Goal: Task Accomplishment & Management: Manage account settings

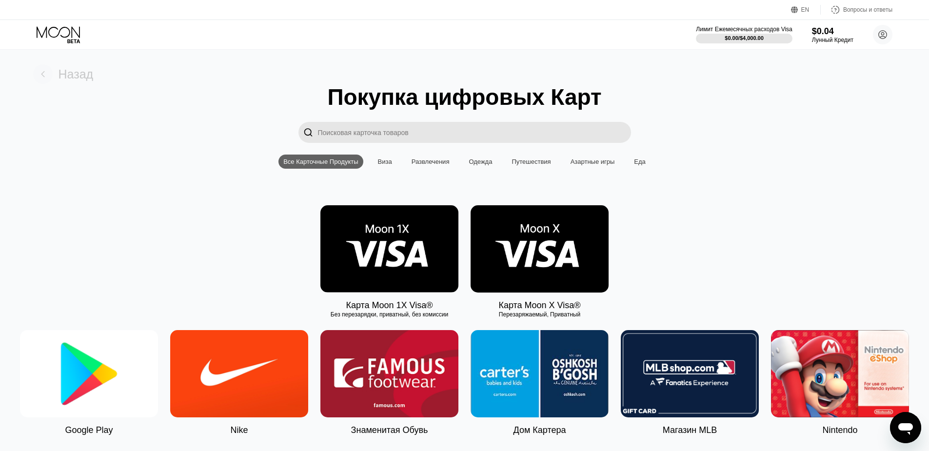
click at [52, 67] on icon at bounding box center [43, 74] width 20 height 20
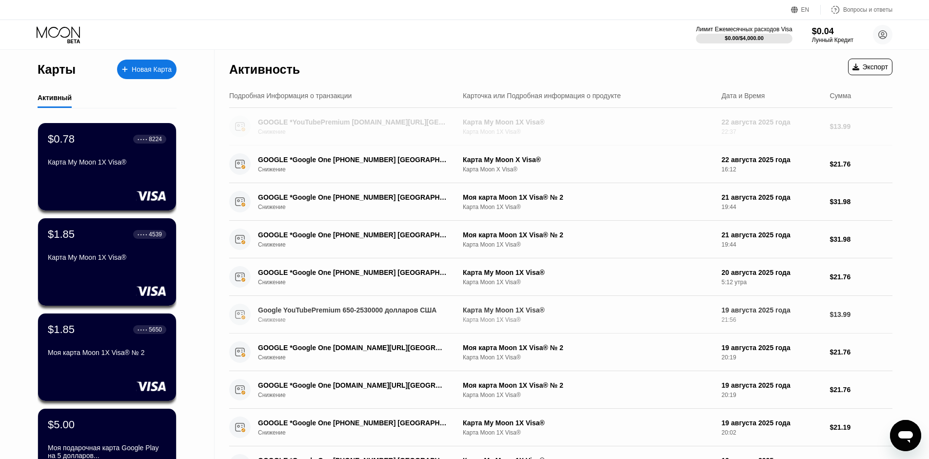
drag, startPoint x: 381, startPoint y: 125, endPoint x: 218, endPoint y: 377, distance: 300.0
click at [221, 377] on div "Активность Экспорт Подробная Информация о транзакции Карточка или Подробная инф…" at bounding box center [561, 347] width 693 height 594
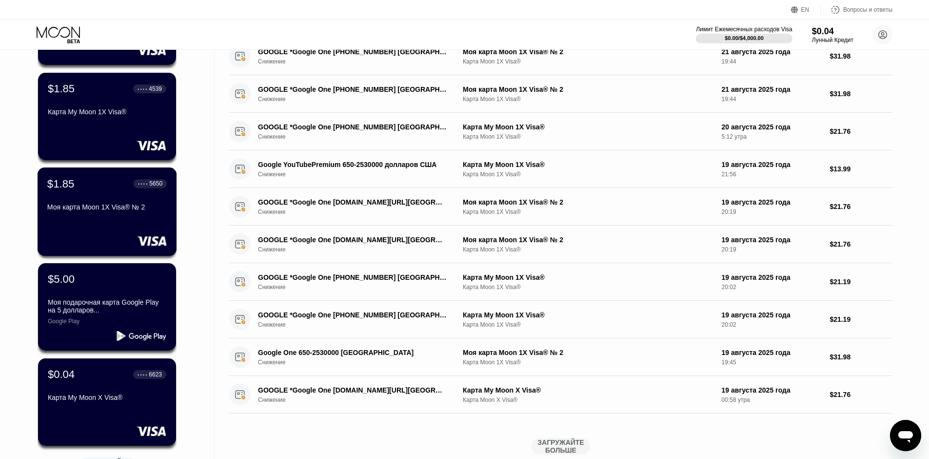
scroll to position [146, 0]
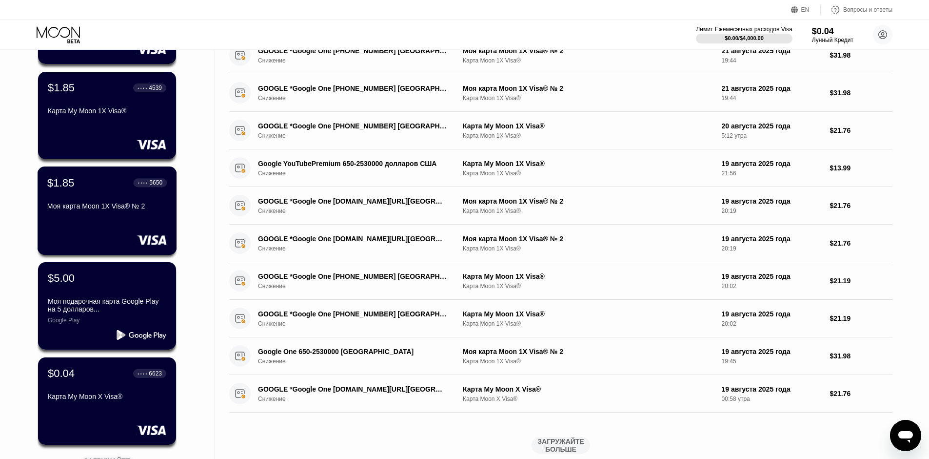
click at [127, 233] on div "$1.85 ● ● ● ● 5650 Моя карта Moon 1X Visa® № 2" at bounding box center [108, 210] width 140 height 88
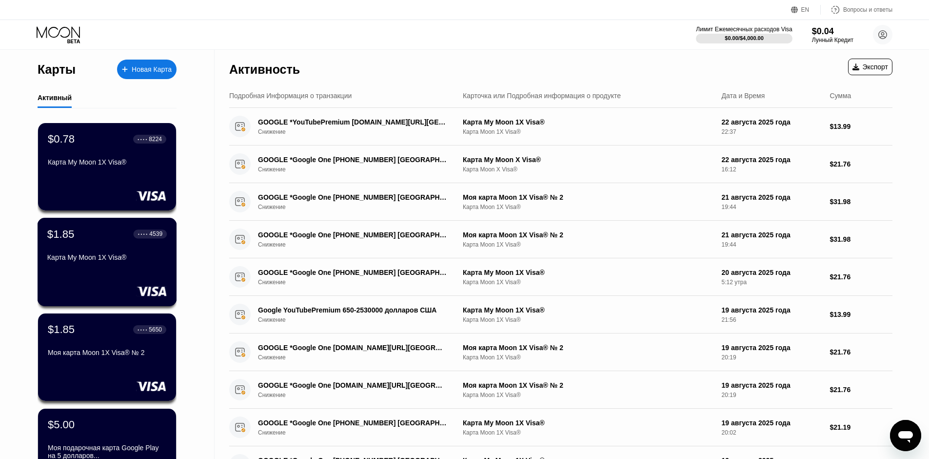
click at [133, 253] on div "$1.85 ● ● ● ● 4539 Карта My Moon 1X Visa®" at bounding box center [107, 246] width 120 height 38
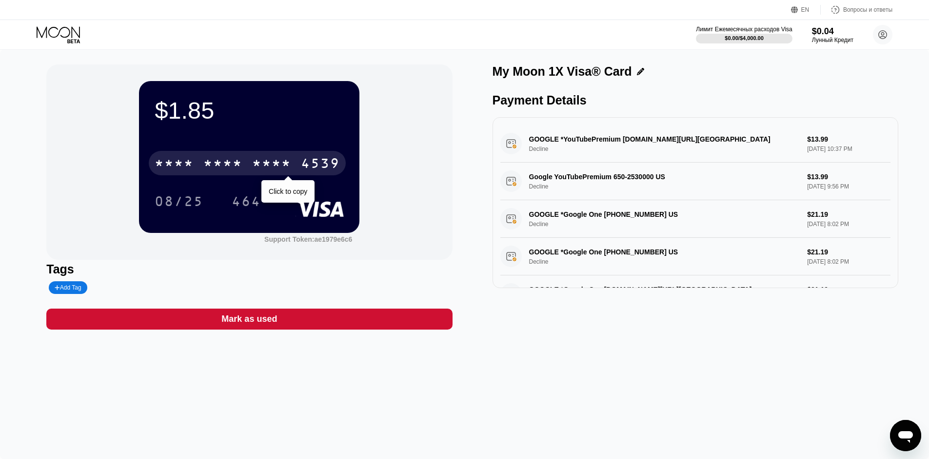
click at [230, 165] on div "* * * *" at bounding box center [222, 165] width 39 height 16
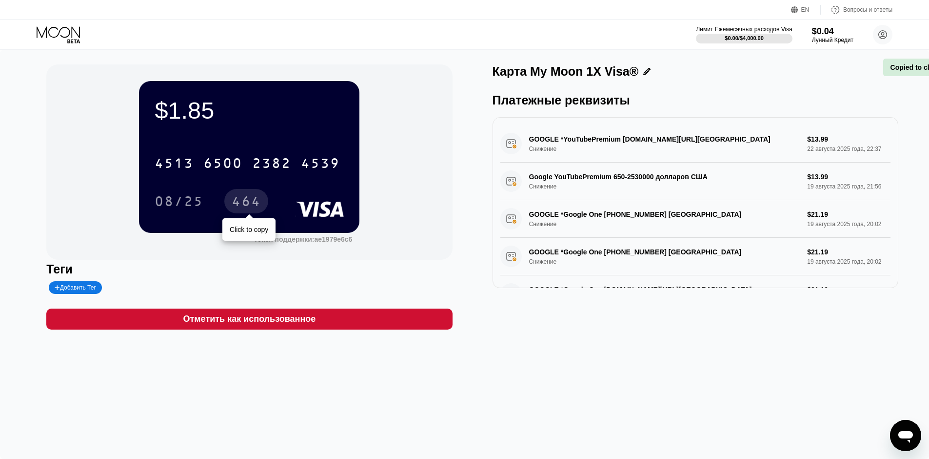
click at [238, 199] on div "464" at bounding box center [246, 203] width 29 height 16
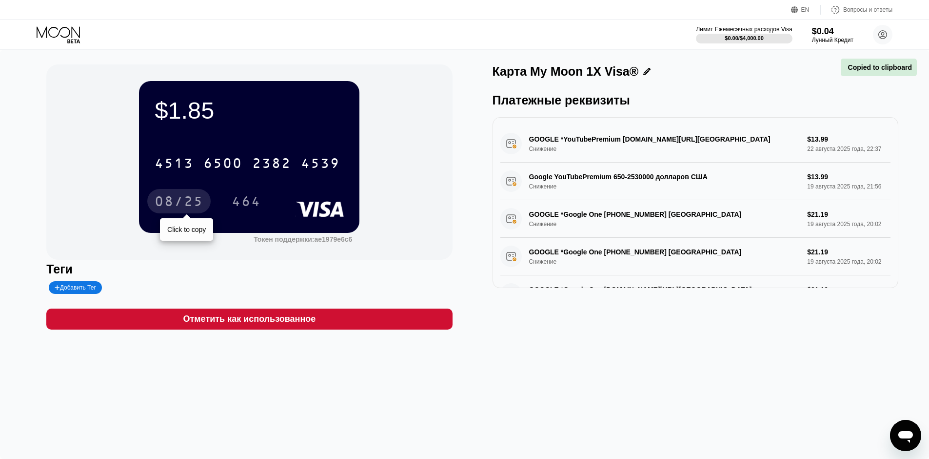
click at [157, 197] on div "08/25" at bounding box center [179, 203] width 49 height 16
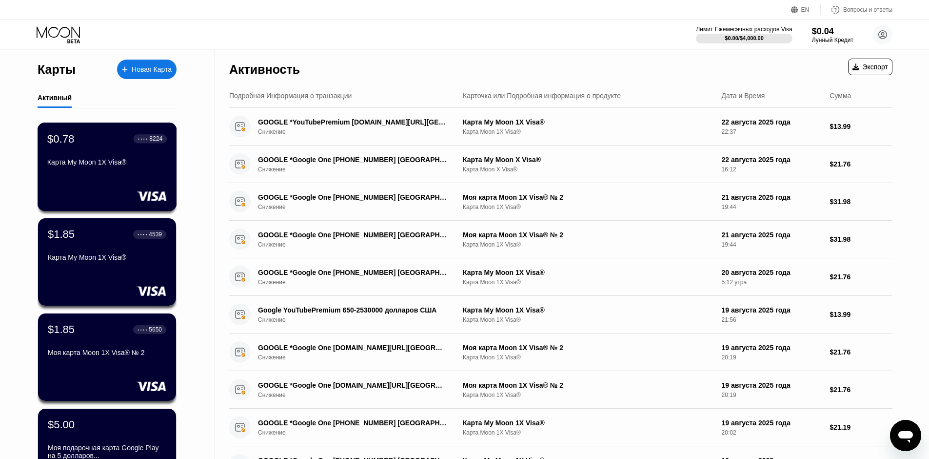
click at [98, 176] on div "$0.78 ● ● ● ● 8224 Карта My Moon 1X Visa®" at bounding box center [108, 166] width 140 height 88
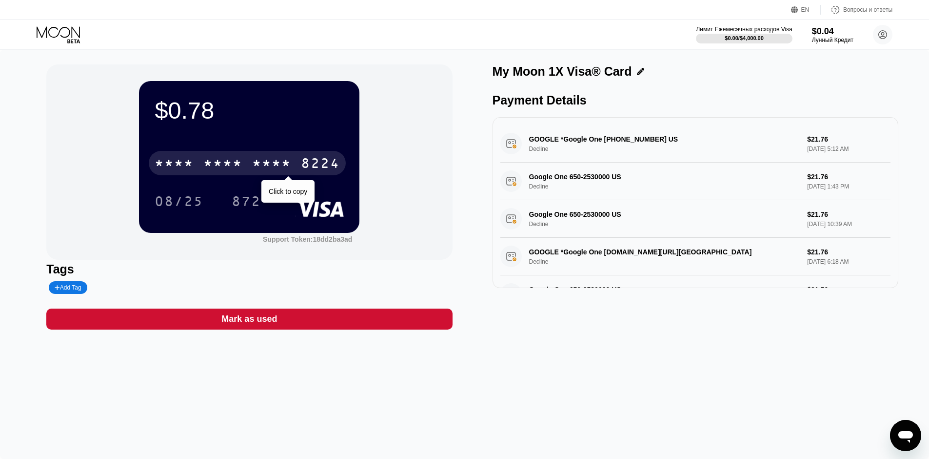
click at [274, 160] on div "* * * *" at bounding box center [271, 165] width 39 height 16
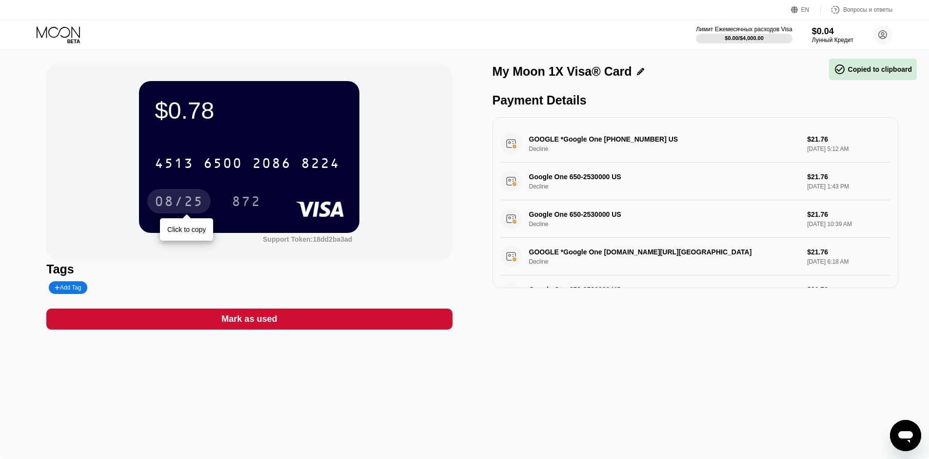
click at [195, 202] on div "08/25" at bounding box center [179, 203] width 49 height 16
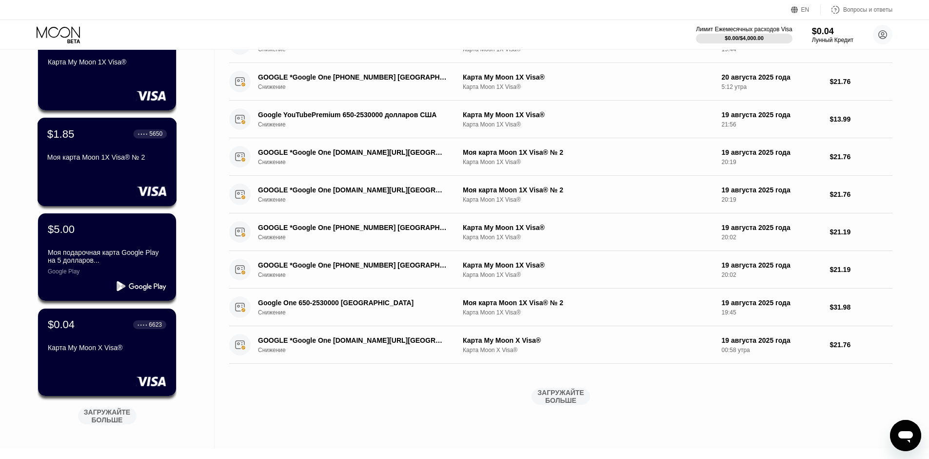
scroll to position [220, 0]
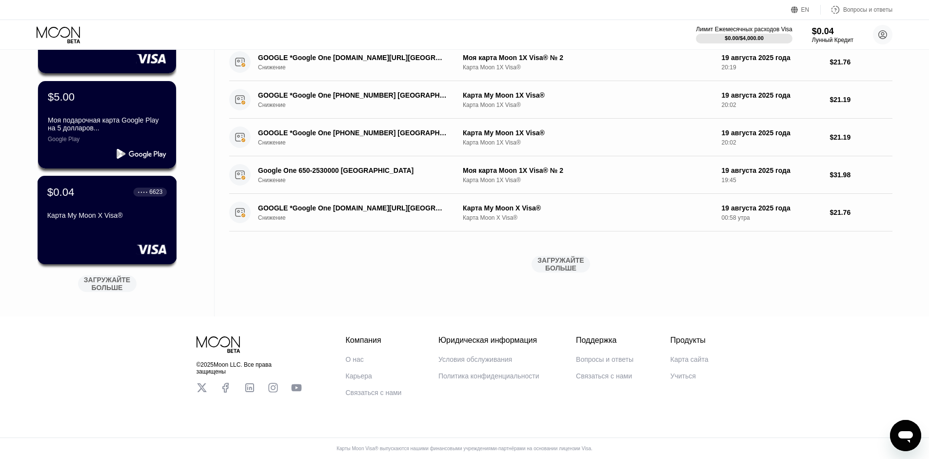
click at [107, 244] on div at bounding box center [107, 249] width 120 height 10
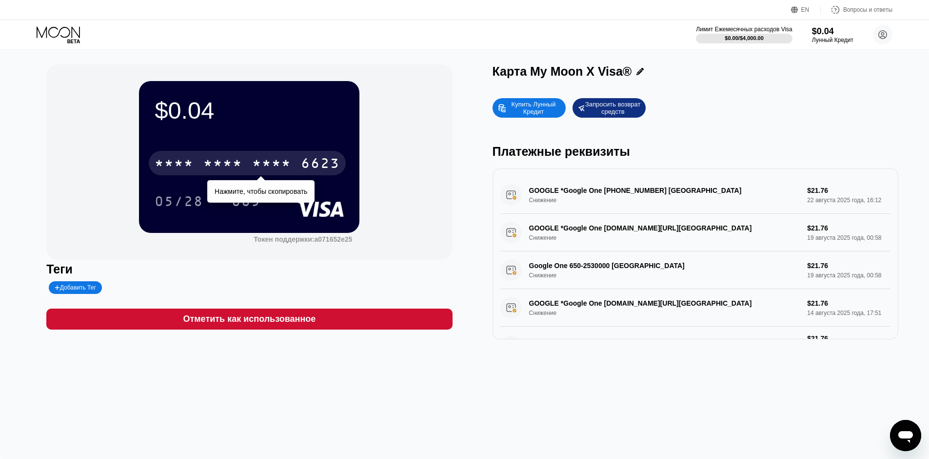
click at [181, 160] on div "* * * *" at bounding box center [174, 165] width 39 height 16
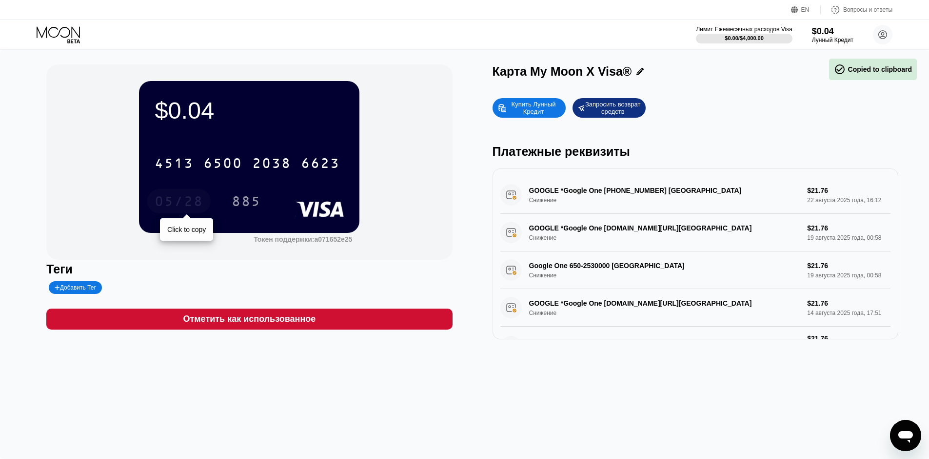
click at [178, 194] on div "05/28" at bounding box center [178, 201] width 63 height 24
